Goal: Find specific page/section: Find specific page/section

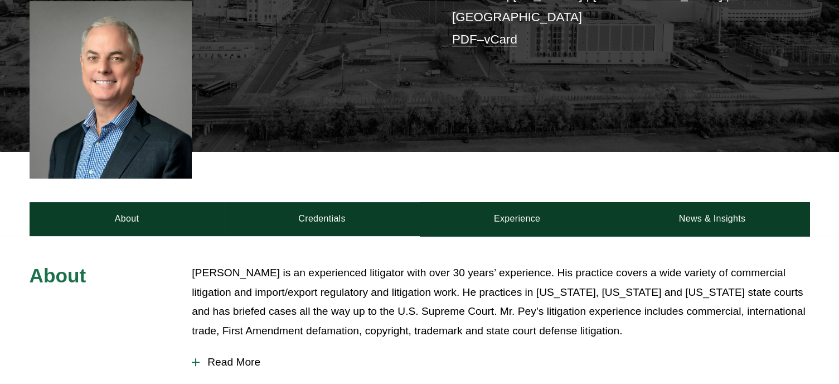
scroll to position [294, 0]
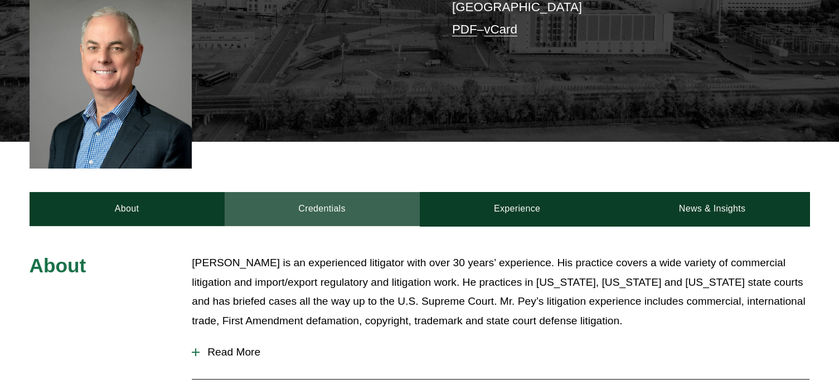
click at [318, 196] on link "Credentials" at bounding box center [322, 208] width 195 height 33
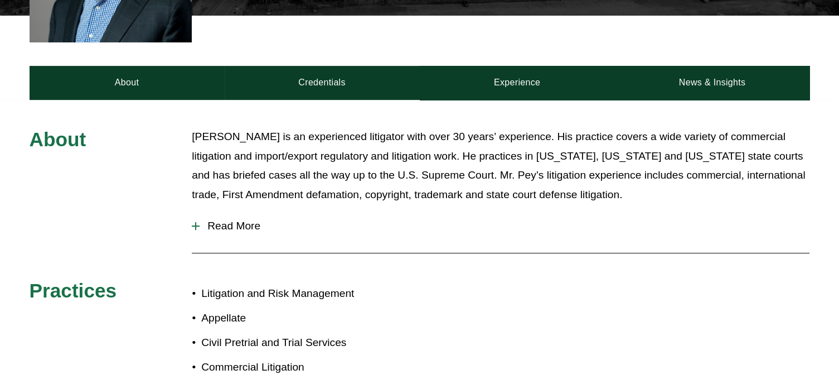
scroll to position [421, 0]
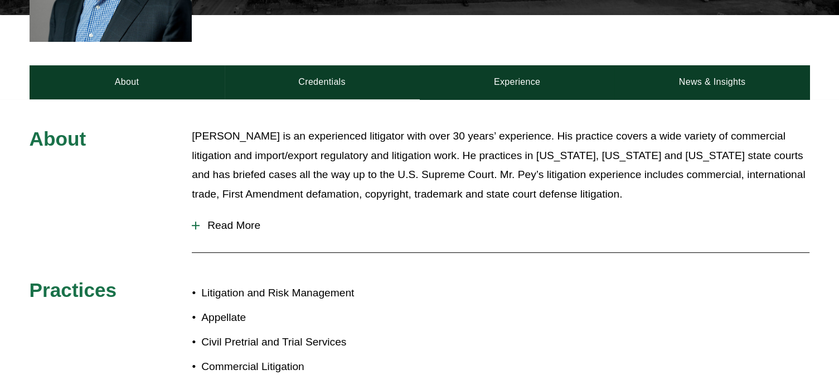
click at [192, 221] on div at bounding box center [196, 225] width 8 height 8
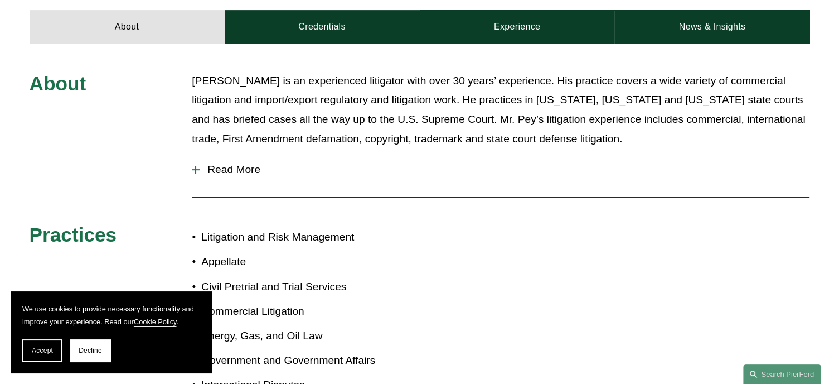
scroll to position [0, 0]
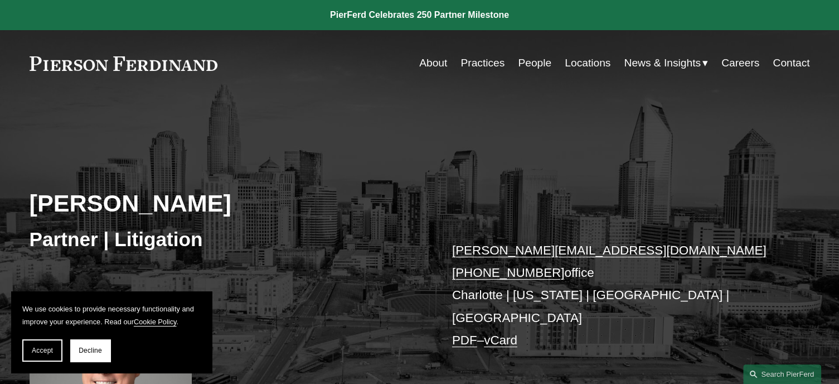
click at [535, 61] on link "People" at bounding box center [534, 62] width 33 height 21
